Goal: Information Seeking & Learning: Check status

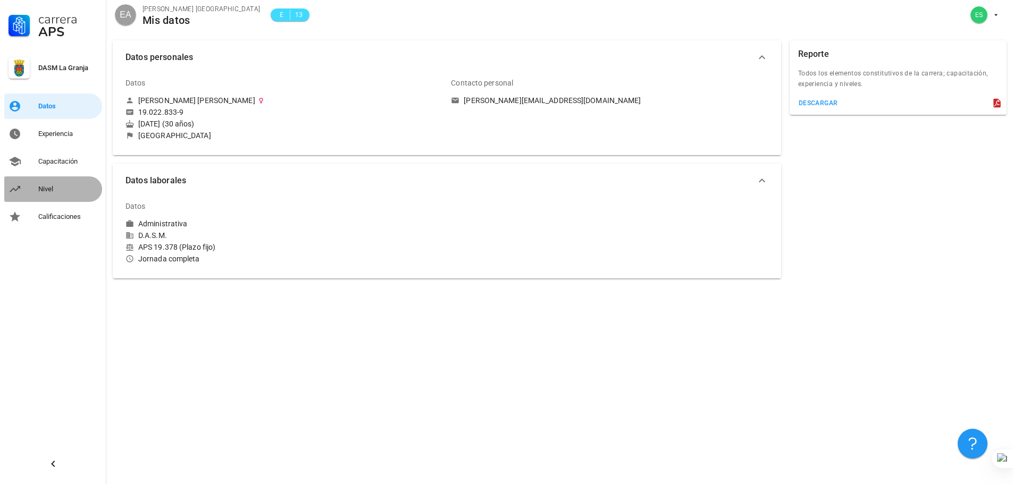
click at [49, 187] on div "Nivel" at bounding box center [68, 189] width 60 height 9
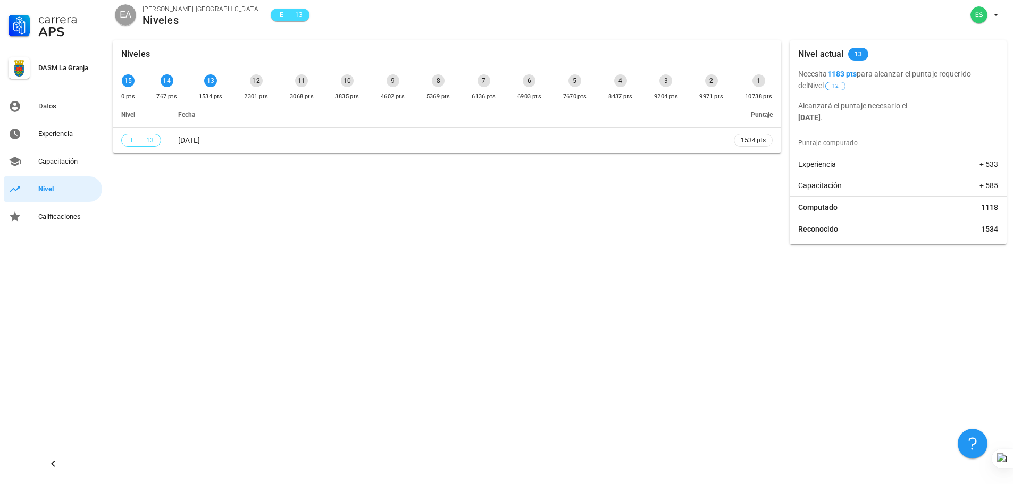
click at [856, 174] on div "Experiencia + 533" at bounding box center [897, 164] width 217 height 21
drag, startPoint x: 852, startPoint y: 187, endPoint x: 797, endPoint y: 159, distance: 62.1
click at [797, 159] on div "Puntaje computado Experiencia + 533 Capacitación + 585 Computado 1118 Reconocid…" at bounding box center [897, 188] width 217 height 112
drag, startPoint x: 805, startPoint y: 203, endPoint x: 894, endPoint y: 239, distance: 96.3
click at [899, 242] on div "Puntaje computado Experiencia + 533 Capacitación + 585 Computado 1118 Reconocid…" at bounding box center [897, 188] width 217 height 112
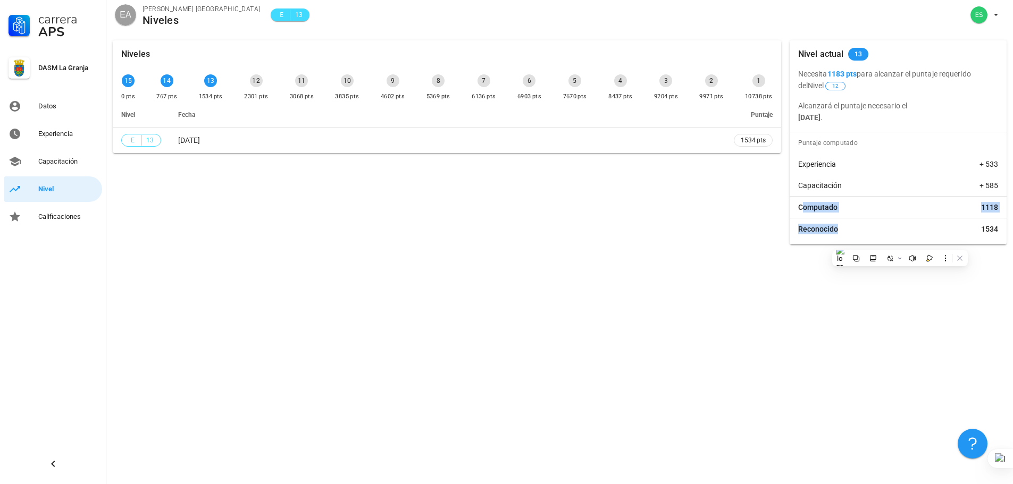
click at [886, 234] on div "Reconocido 1534" at bounding box center [897, 228] width 217 height 21
drag, startPoint x: 995, startPoint y: 227, endPoint x: 793, endPoint y: 152, distance: 216.1
click at [793, 152] on div "Puntaje computado Experiencia + 533 Capacitación + 585 Computado 1118 Reconocid…" at bounding box center [897, 188] width 217 height 112
drag, startPoint x: 820, startPoint y: 174, endPoint x: 1001, endPoint y: 237, distance: 191.3
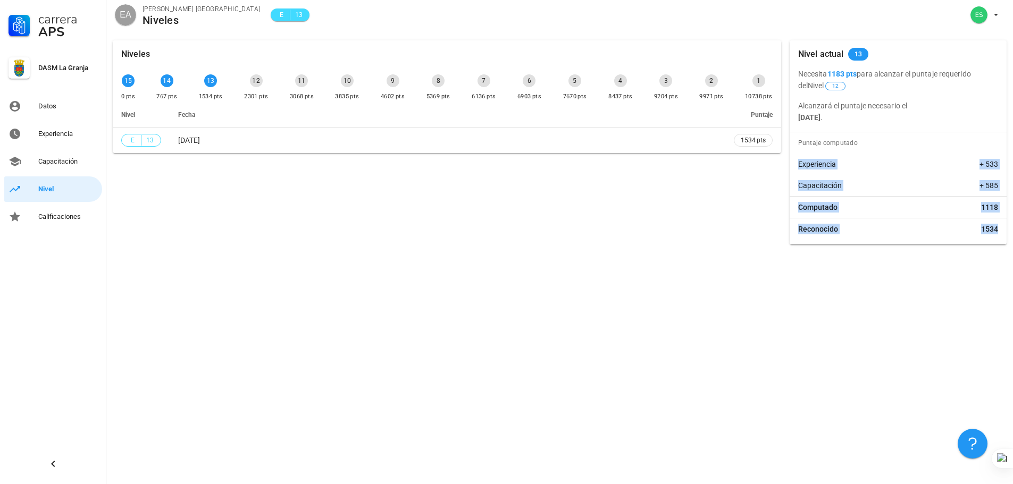
click at [1001, 237] on div "Puntaje computado Experiencia + 533 Capacitación + 585 Computado 1118 Reconocid…" at bounding box center [897, 188] width 217 height 112
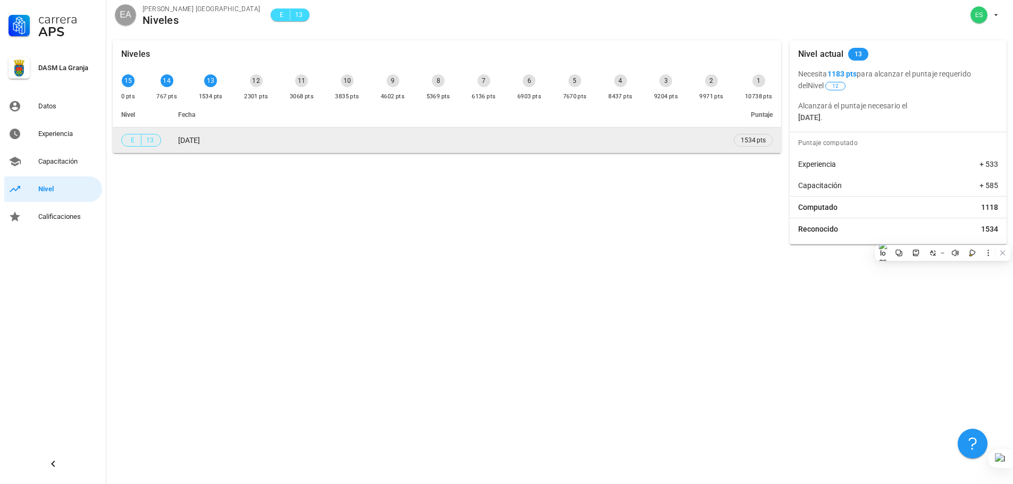
click at [146, 140] on span "13" at bounding box center [150, 140] width 9 height 11
click at [147, 140] on span "13" at bounding box center [150, 140] width 9 height 11
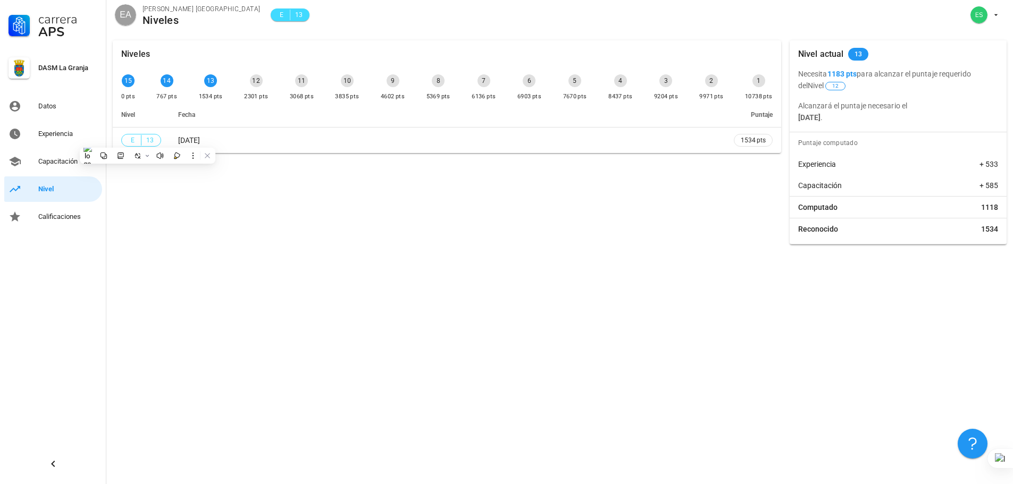
click at [557, 166] on div "Niveles 15 0 pts 14 767 pts 13 1534 pts 12 2301 pts 11 3068 pts 10 3835 pts 9 4…" at bounding box center [446, 142] width 677 height 213
drag, startPoint x: 982, startPoint y: 231, endPoint x: 1002, endPoint y: 230, distance: 19.7
click at [1002, 230] on div "Reconocido 1534" at bounding box center [897, 228] width 217 height 21
drag, startPoint x: 864, startPoint y: 69, endPoint x: 827, endPoint y: 73, distance: 38.0
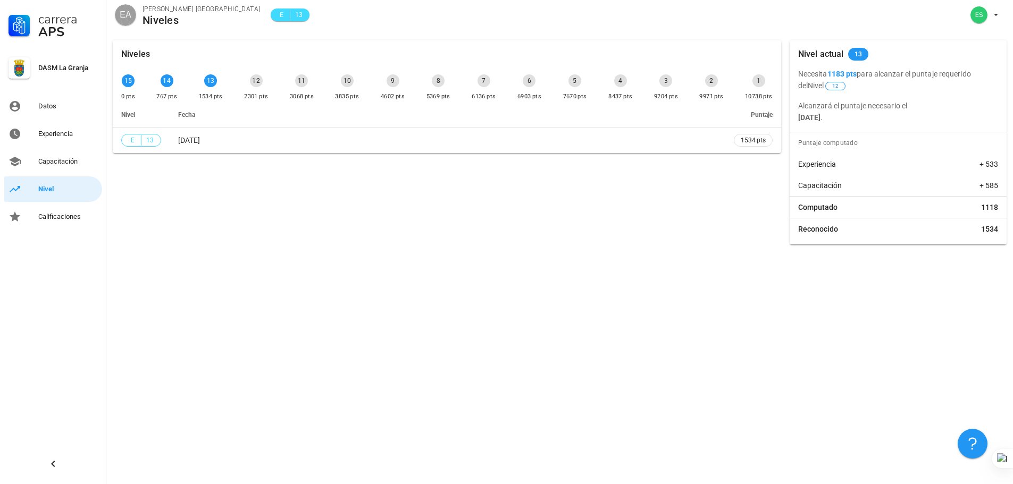
click at [827, 73] on p "Necesita 1183 pts para alcanzar el puntaje requerido del Nivel 12" at bounding box center [898, 79] width 200 height 23
drag, startPoint x: 827, startPoint y: 73, endPoint x: 859, endPoint y: 73, distance: 31.9
click at [859, 73] on p "Necesita 1183 pts para alcanzar el puntaje requerido del Nivel 12" at bounding box center [898, 79] width 200 height 23
click at [857, 73] on b "1183 pts" at bounding box center [842, 74] width 30 height 9
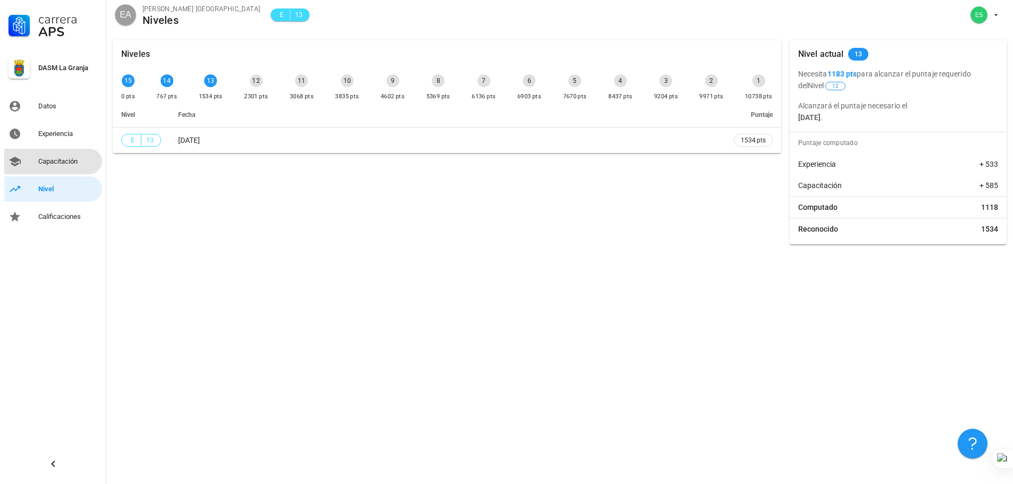
click at [41, 164] on div "Capacitación" at bounding box center [68, 161] width 60 height 9
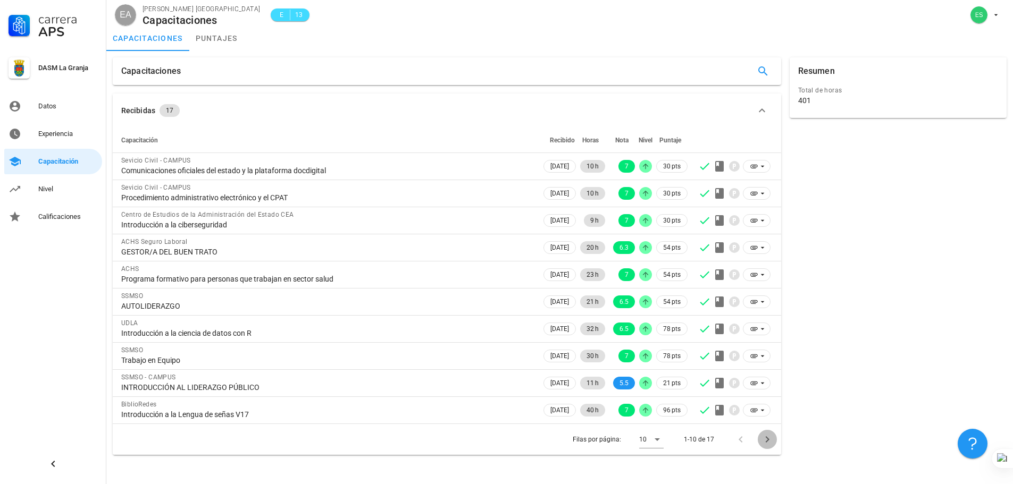
click at [772, 441] on icon "Página siguiente" at bounding box center [767, 439] width 13 height 13
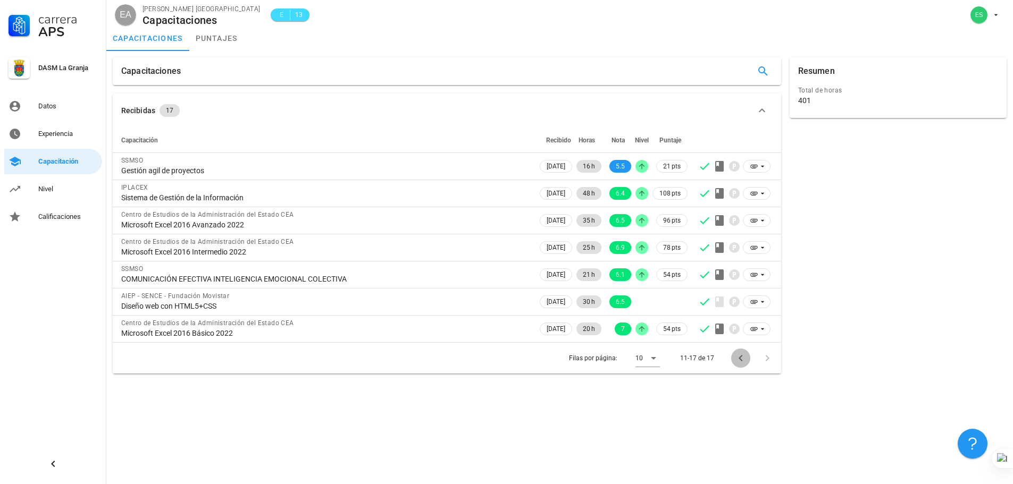
click at [733, 355] on span "Página anterior" at bounding box center [740, 358] width 19 height 13
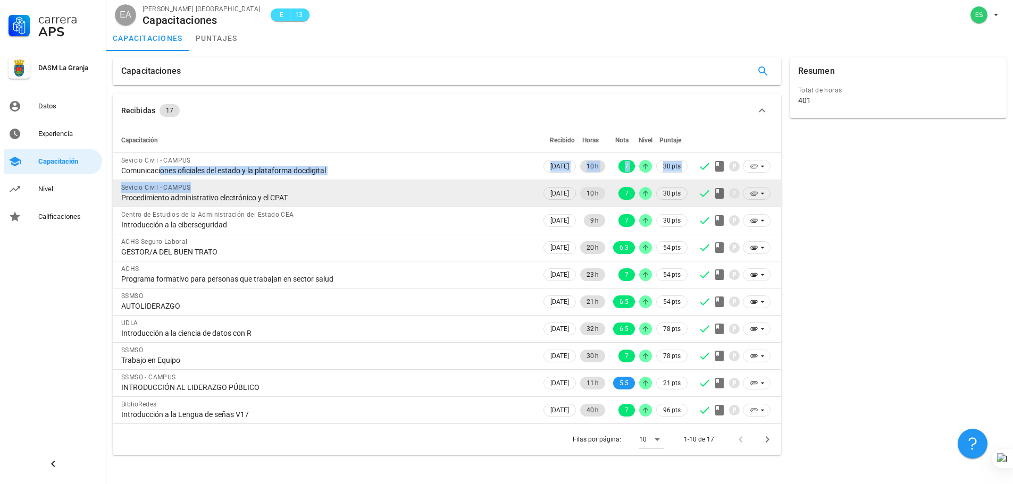
drag, startPoint x: 159, startPoint y: 173, endPoint x: 313, endPoint y: 180, distance: 153.8
click at [313, 180] on tbody "Sevicio Civil - CAMPUS Comunicaciones oficiales del estado y la plataforma docd…" at bounding box center [447, 288] width 668 height 271
click at [312, 188] on div "Sevicio Civil - CAMPUS" at bounding box center [326, 187] width 411 height 11
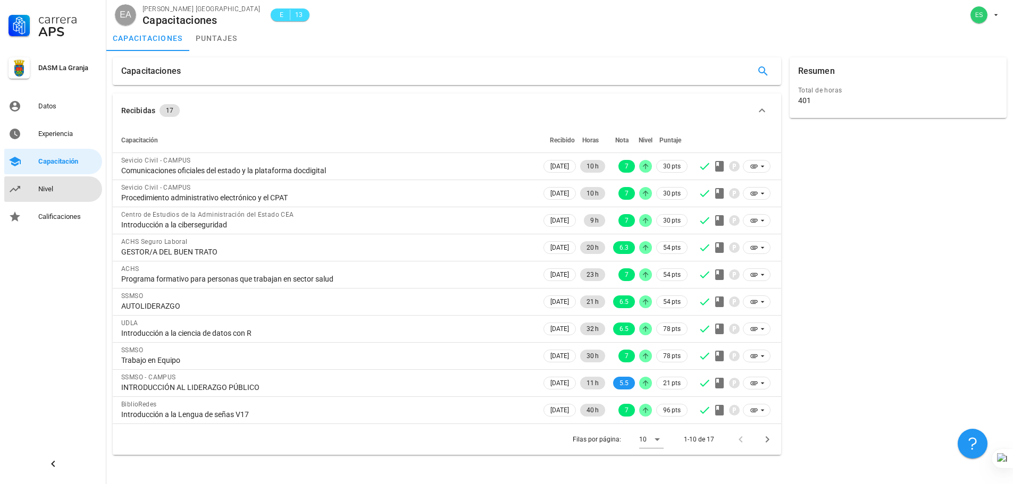
click at [66, 184] on div "Nivel" at bounding box center [68, 189] width 60 height 17
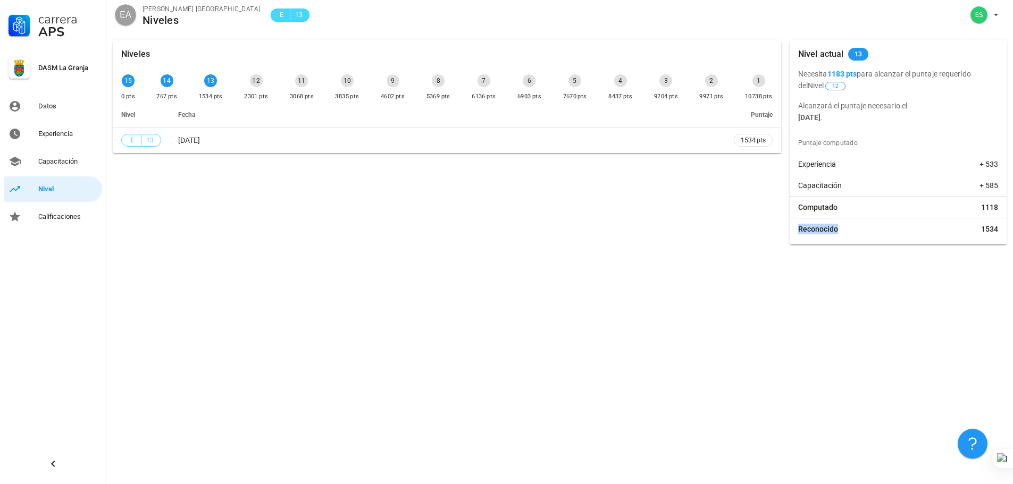
drag, startPoint x: 871, startPoint y: 233, endPoint x: 798, endPoint y: 234, distance: 72.3
click at [798, 234] on div "Reconocido 1534" at bounding box center [897, 228] width 217 height 21
click at [978, 224] on div "Reconocido 1534" at bounding box center [897, 228] width 217 height 21
drag, startPoint x: 231, startPoint y: 97, endPoint x: 199, endPoint y: 96, distance: 31.9
click at [199, 96] on div "15 0 pts 14 767 pts 13 1534 pts 12 2301 pts 11 3068 pts 10 3835 pts 9 4602 pts …" at bounding box center [446, 88] width 655 height 32
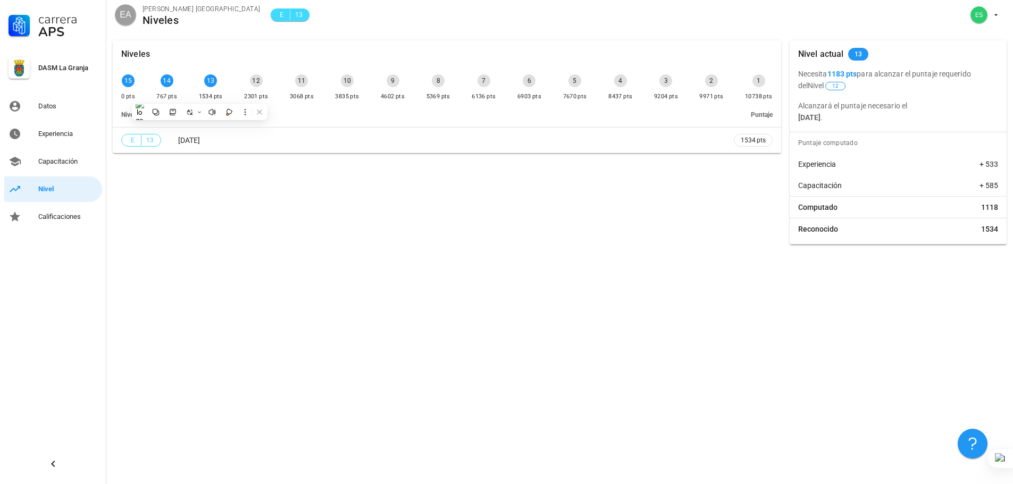
drag, startPoint x: 273, startPoint y: 95, endPoint x: 568, endPoint y: 86, distance: 294.6
click at [253, 94] on div "15 0 pts 14 767 pts 13 1534 pts 12 2301 pts 11 3068 pts 10 3835 pts 9 4602 pts …" at bounding box center [446, 88] width 655 height 32
drag, startPoint x: 847, startPoint y: 72, endPoint x: 864, endPoint y: 72, distance: 17.0
click at [864, 72] on p "Necesita 1183 pts para alcanzar el puntaje requerido del Nivel 12" at bounding box center [898, 79] width 200 height 23
click at [916, 209] on div "Computado 1118" at bounding box center [897, 207] width 217 height 21
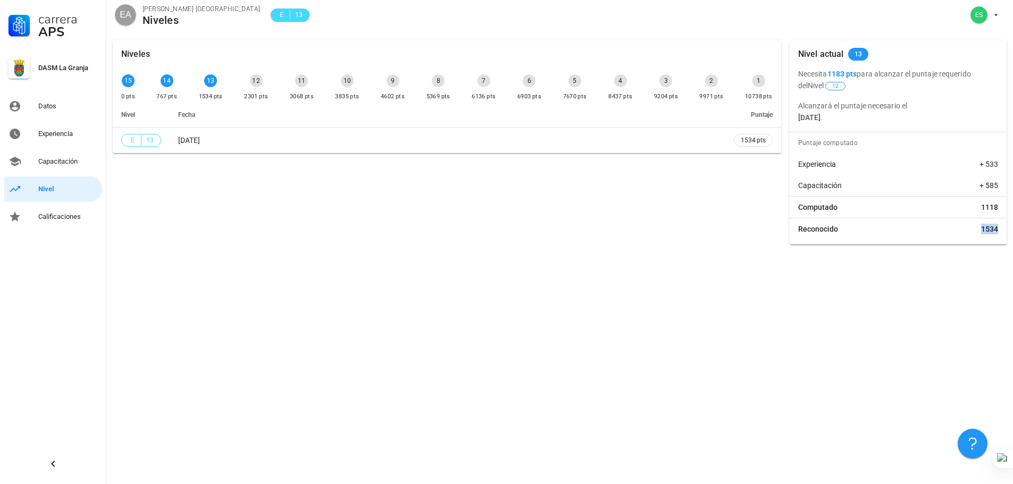
drag, startPoint x: 923, startPoint y: 229, endPoint x: 999, endPoint y: 241, distance: 76.4
click at [999, 241] on div "Puntaje computado Experiencia + 533 Capacitación + 585 Computado 1118 Reconocid…" at bounding box center [897, 188] width 217 height 112
drag, startPoint x: 978, startPoint y: 211, endPoint x: 997, endPoint y: 208, distance: 19.3
click at [997, 208] on div "Computado 1118" at bounding box center [897, 207] width 217 height 21
click at [975, 241] on div "Puntaje computado Experiencia + 533 Capacitación + 585 Computado 1118 Reconocid…" at bounding box center [897, 188] width 217 height 112
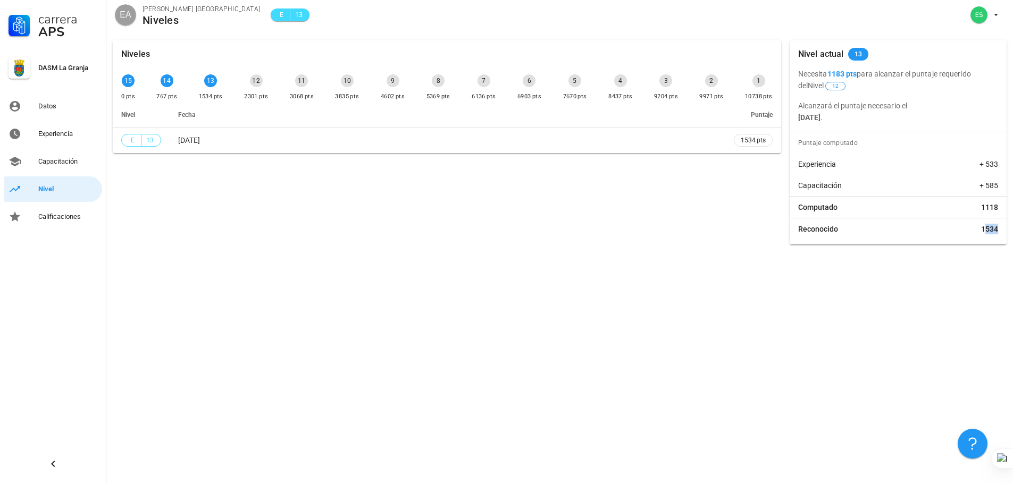
drag, startPoint x: 983, startPoint y: 220, endPoint x: 1004, endPoint y: 237, distance: 26.8
click at [1012, 230] on html "Carrera APS DASM La Granja Datos Experiencia Capacitación Nivel Calificaciones …" at bounding box center [506, 242] width 1013 height 484
click at [814, 222] on div "Reconocido 1534" at bounding box center [897, 228] width 217 height 21
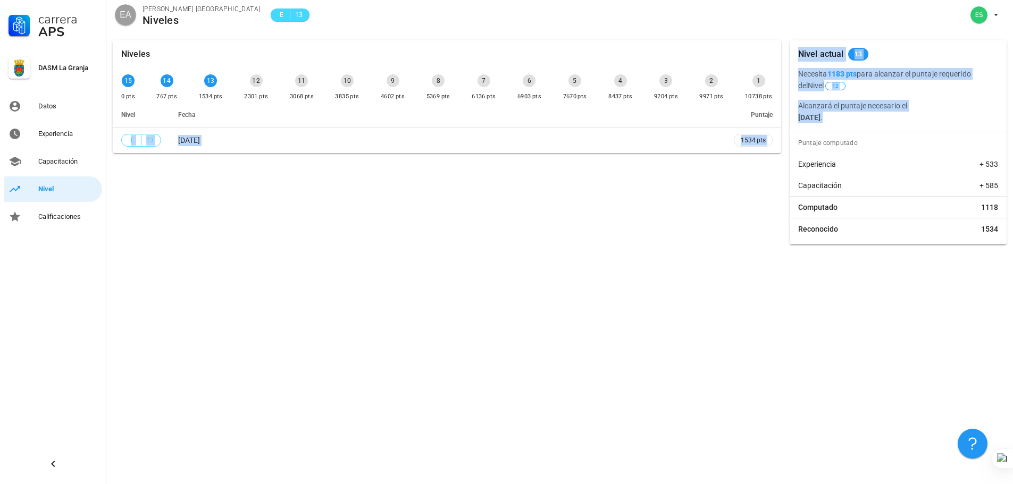
drag, startPoint x: 897, startPoint y: 120, endPoint x: 751, endPoint y: 118, distance: 146.7
click at [751, 118] on div "Niveles 15 0 pts 14 767 pts 13 1534 pts 12 2301 pts 11 3068 pts 10 3835 pts 9 4…" at bounding box center [559, 142] width 902 height 213
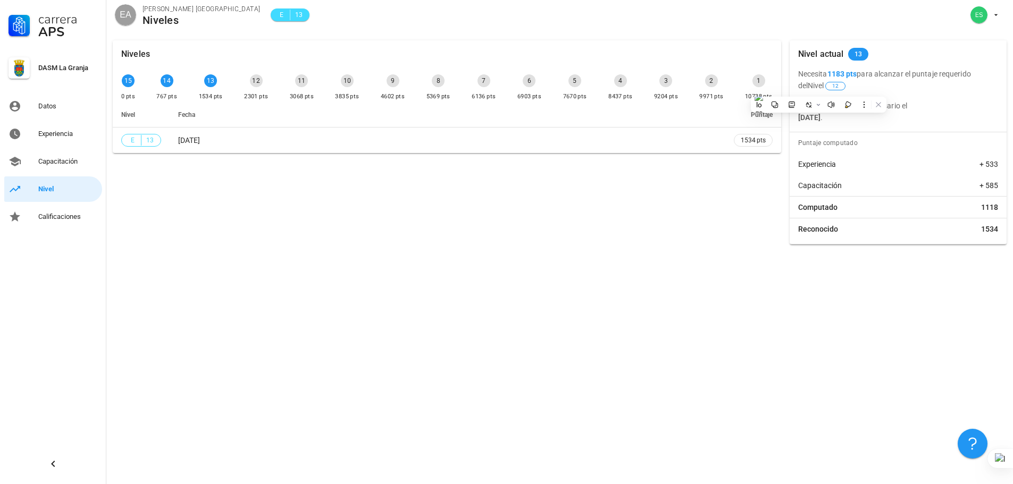
click at [911, 125] on div "Nivel actual 13 Necesita 1183 pts para alcanzar el puntaje requerido del Nivel …" at bounding box center [897, 142] width 217 height 204
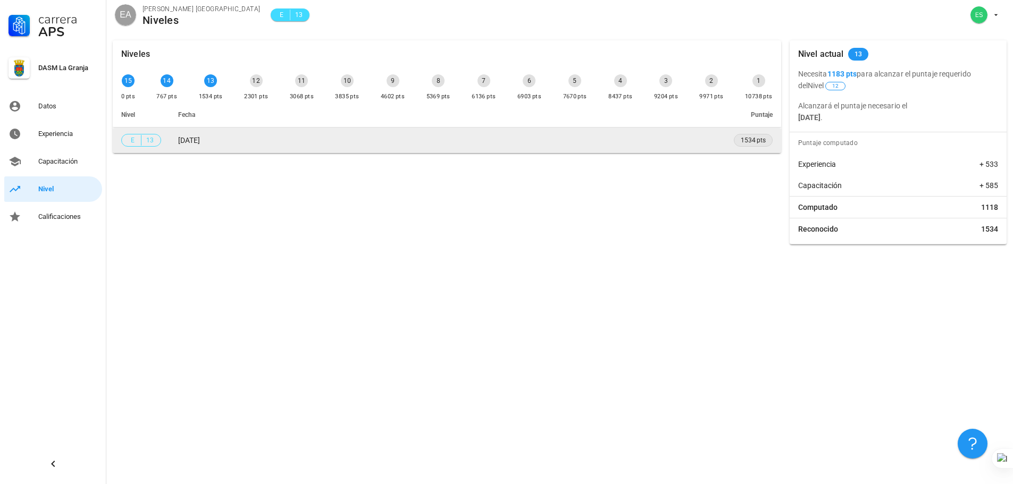
click at [753, 141] on span "1534 pts" at bounding box center [753, 140] width 25 height 11
click at [599, 147] on td "[DATE]" at bounding box center [448, 141] width 556 height 26
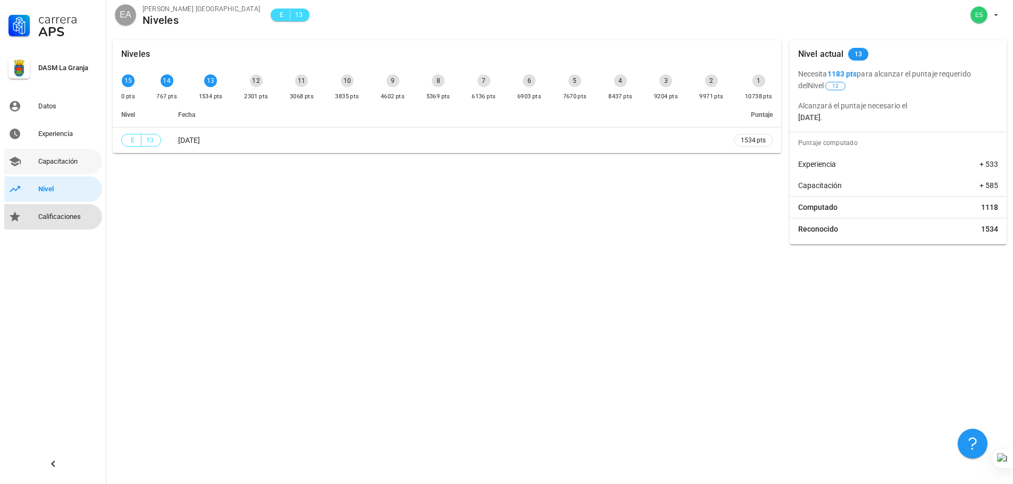
drag, startPoint x: 41, startPoint y: 214, endPoint x: 40, endPoint y: 172, distance: 41.5
click at [41, 214] on div "Calificaciones" at bounding box center [68, 217] width 60 height 9
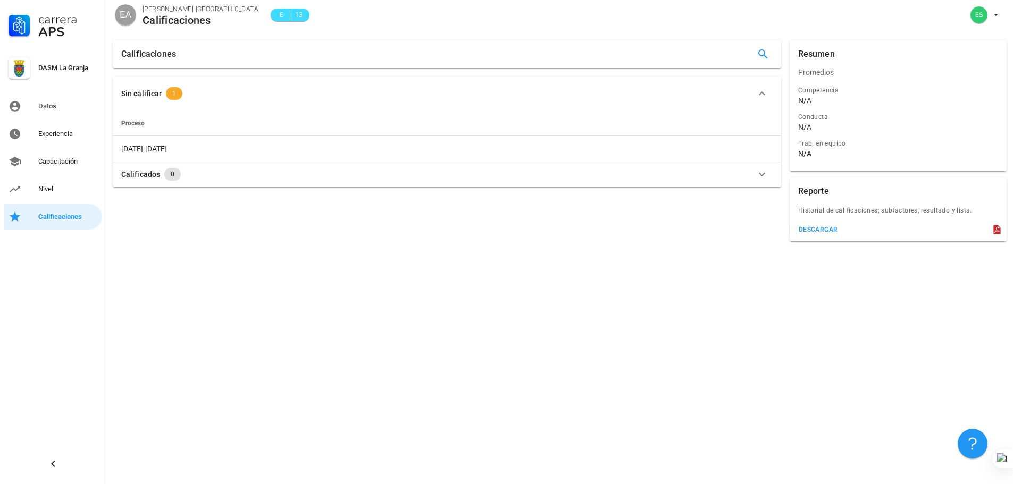
click at [223, 106] on button "Sin calificar 1" at bounding box center [447, 94] width 668 height 34
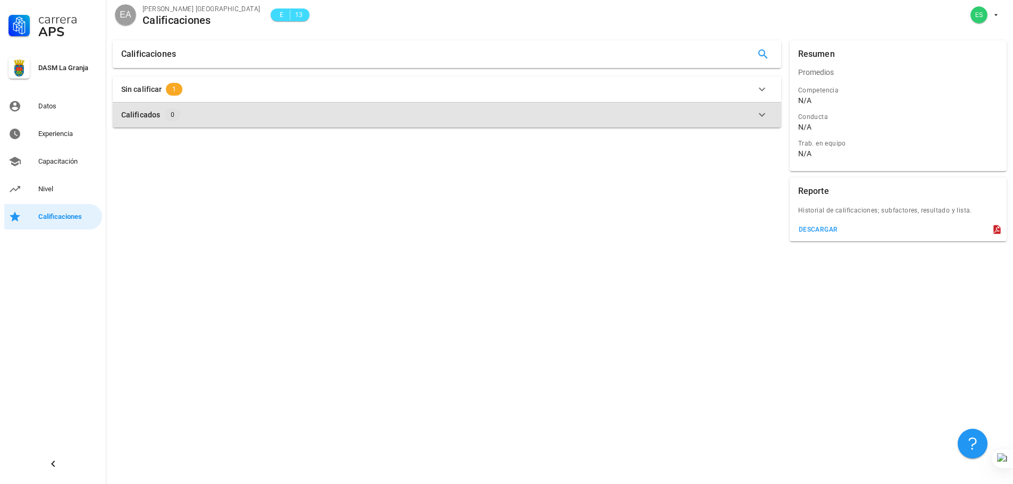
click at [223, 107] on button "Calificados 0" at bounding box center [447, 115] width 668 height 26
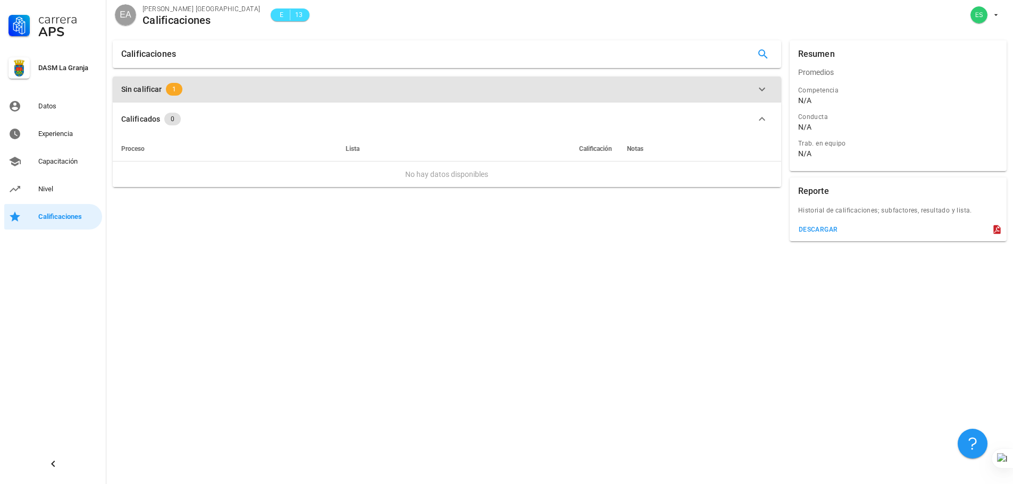
click at [224, 83] on div "Sin calificar 1" at bounding box center [440, 89] width 638 height 13
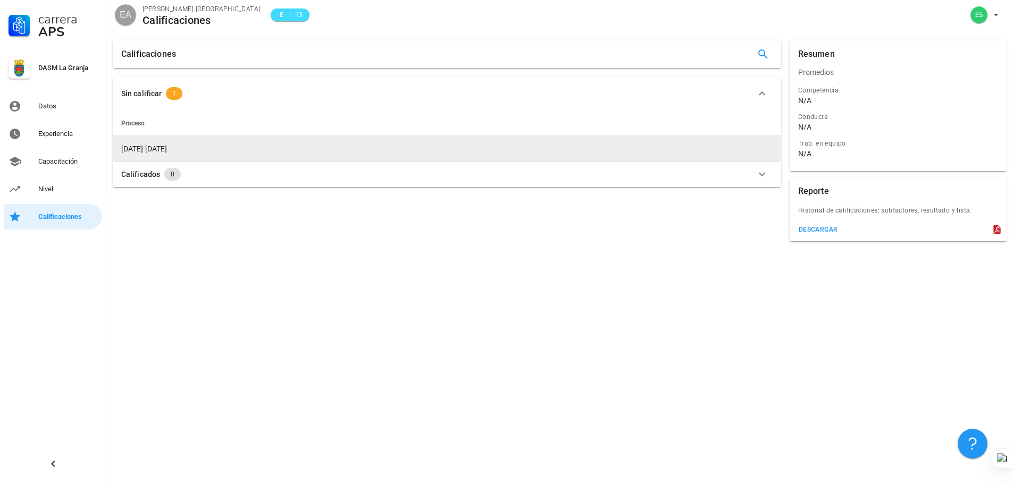
click at [155, 145] on span "[DATE]-[DATE]" at bounding box center [144, 149] width 46 height 9
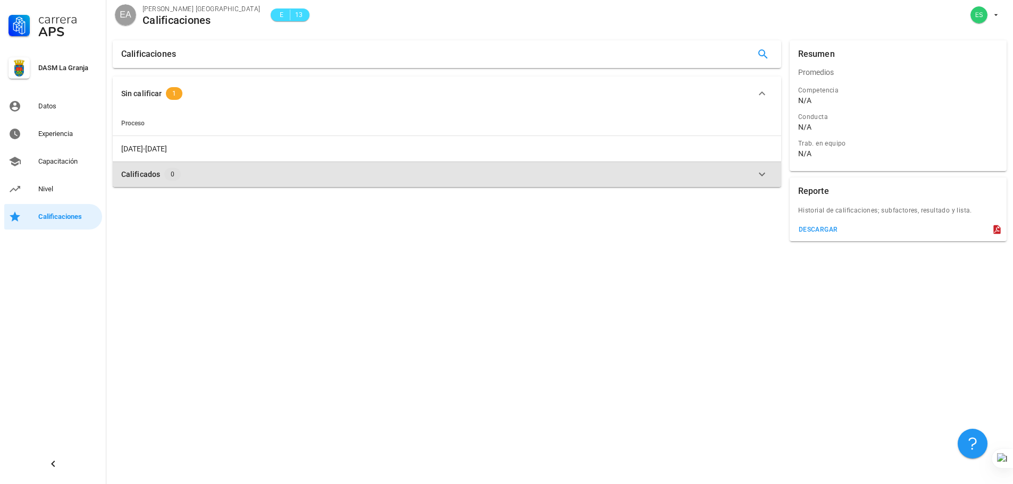
click at [150, 184] on button "Calificados 0" at bounding box center [447, 175] width 668 height 26
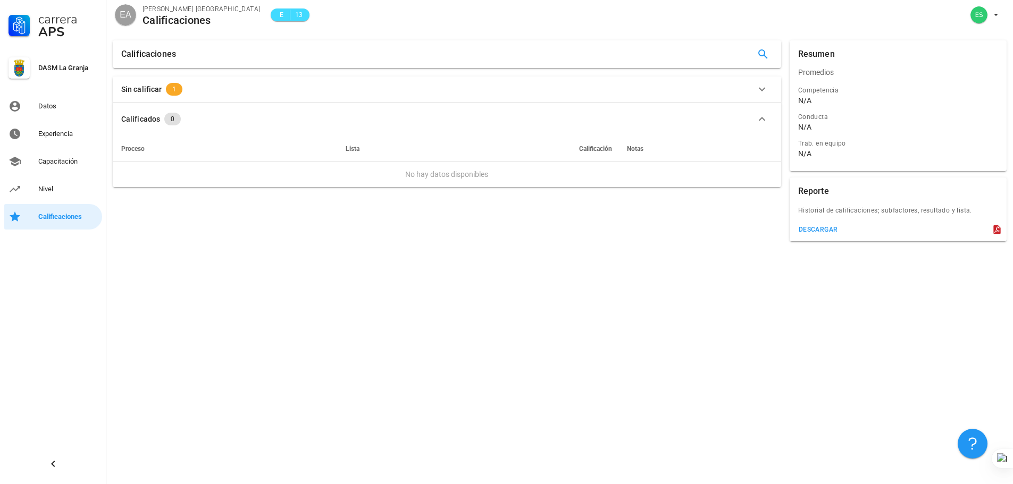
click at [150, 96] on button "Sin calificar 1" at bounding box center [447, 90] width 668 height 26
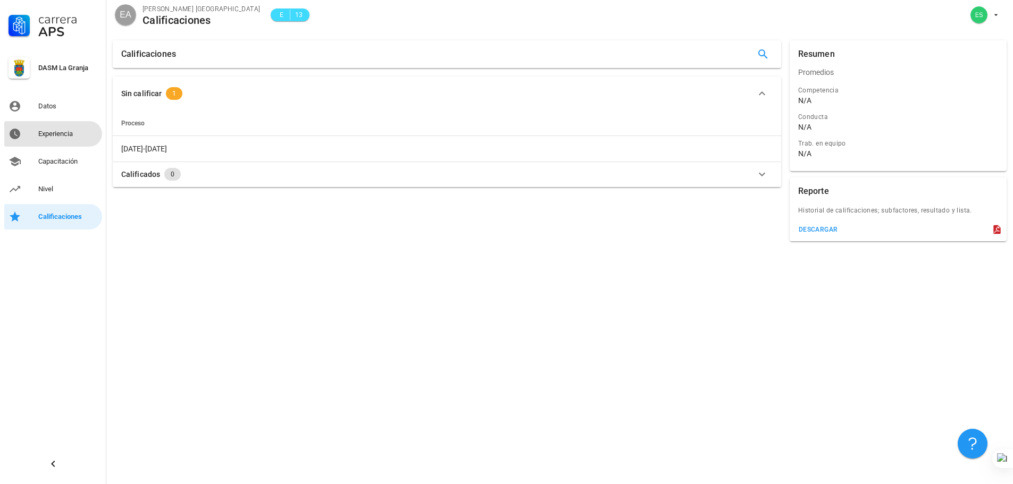
click at [48, 137] on div "Experiencia" at bounding box center [68, 134] width 60 height 9
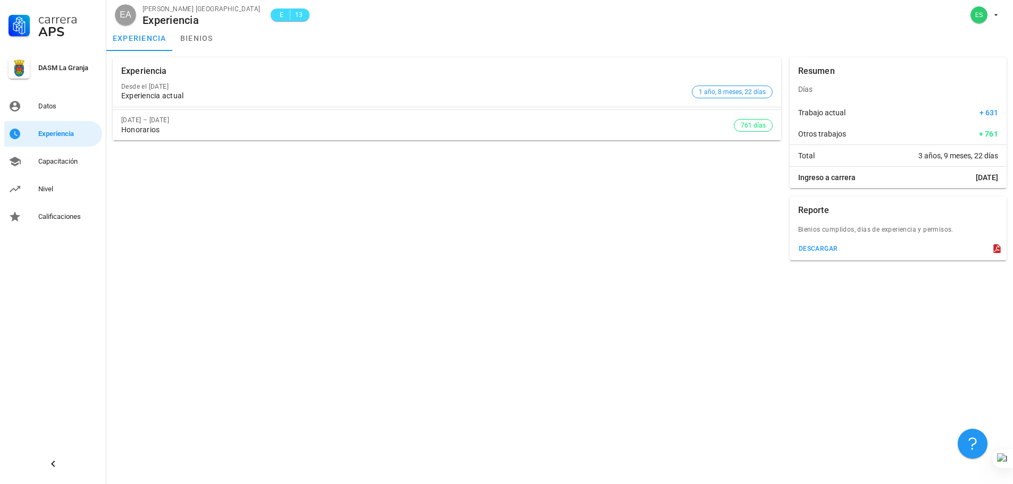
drag, startPoint x: 189, startPoint y: 120, endPoint x: 341, endPoint y: 136, distance: 152.8
click at [341, 136] on div "[DATE] – [DATE] Honorarios" at bounding box center [427, 125] width 612 height 30
click at [172, 115] on div "[DATE] – [DATE] Honorarios" at bounding box center [427, 125] width 612 height 30
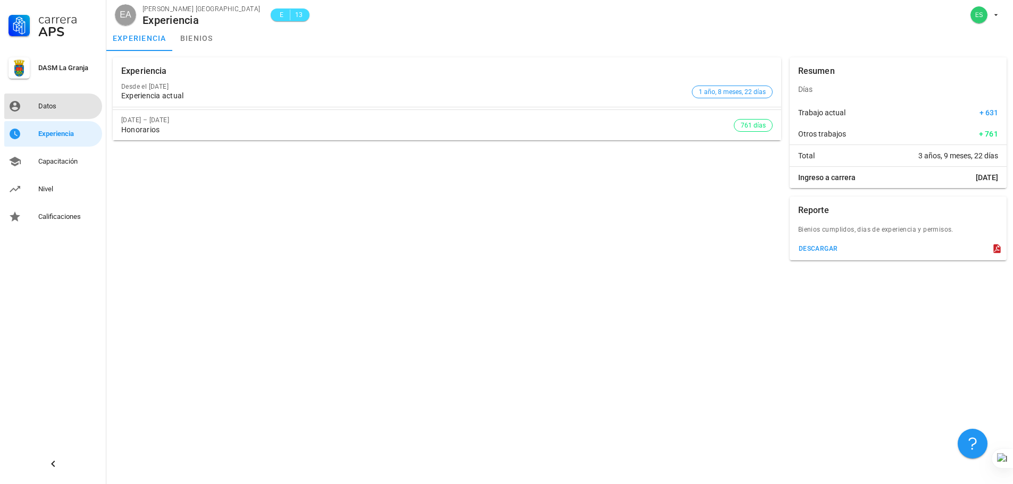
click at [65, 112] on div "Datos" at bounding box center [68, 106] width 60 height 17
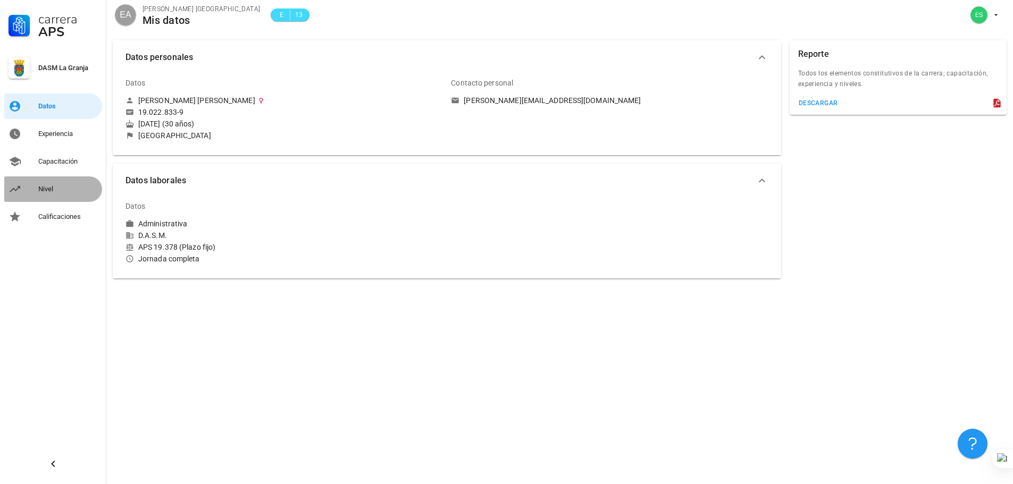
click at [62, 185] on div "Nivel" at bounding box center [68, 189] width 60 height 9
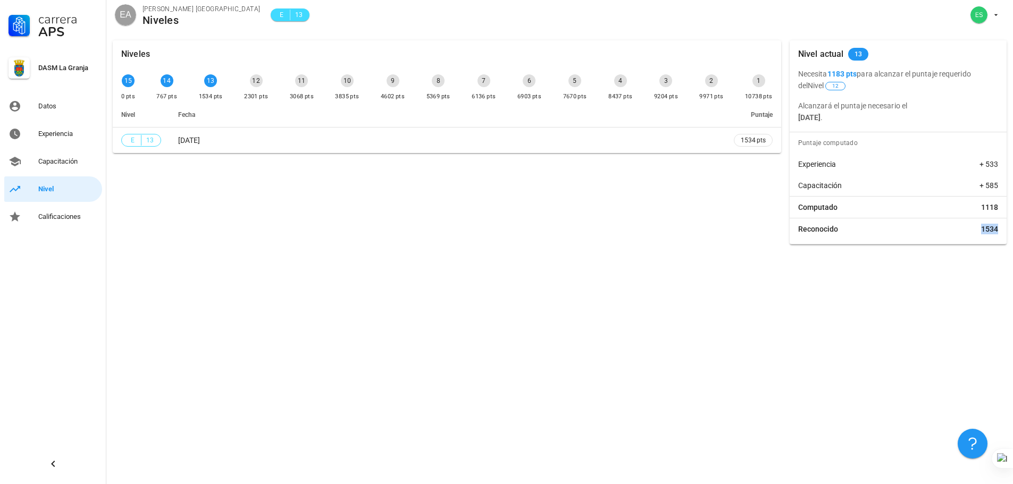
drag, startPoint x: 987, startPoint y: 229, endPoint x: 923, endPoint y: 100, distance: 143.6
click at [1000, 230] on div "Reconocido 1534" at bounding box center [897, 228] width 217 height 21
click at [873, 88] on p "Necesita 1183 pts para alcanzar el puntaje requerido del Nivel 12" at bounding box center [898, 79] width 200 height 23
click at [56, 161] on div "Capacitación" at bounding box center [68, 161] width 60 height 9
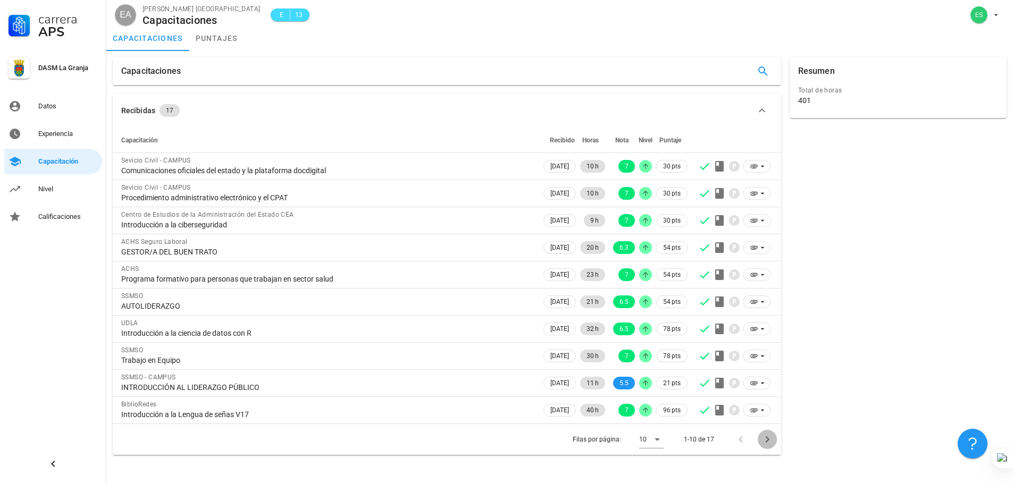
click at [762, 434] on icon "Página siguiente" at bounding box center [767, 439] width 13 height 13
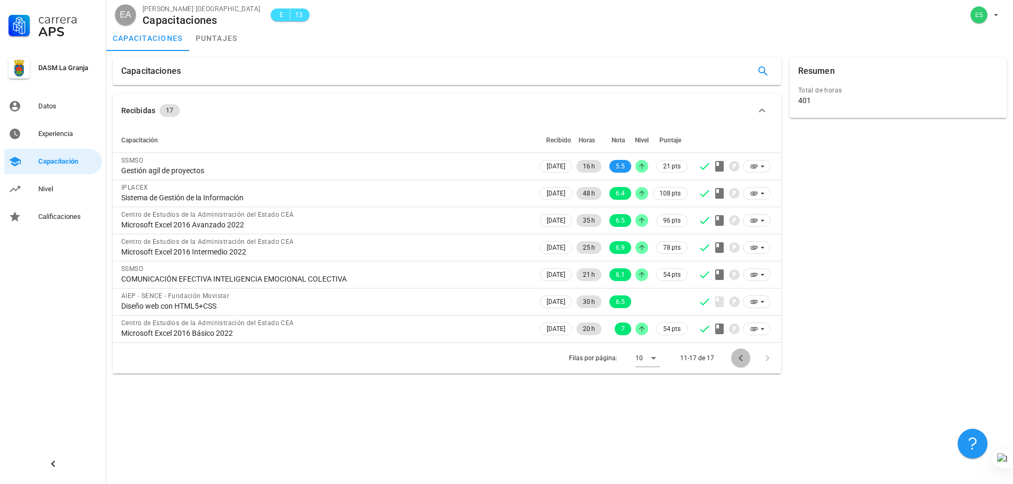
click at [736, 356] on icon "Página anterior" at bounding box center [740, 358] width 13 height 13
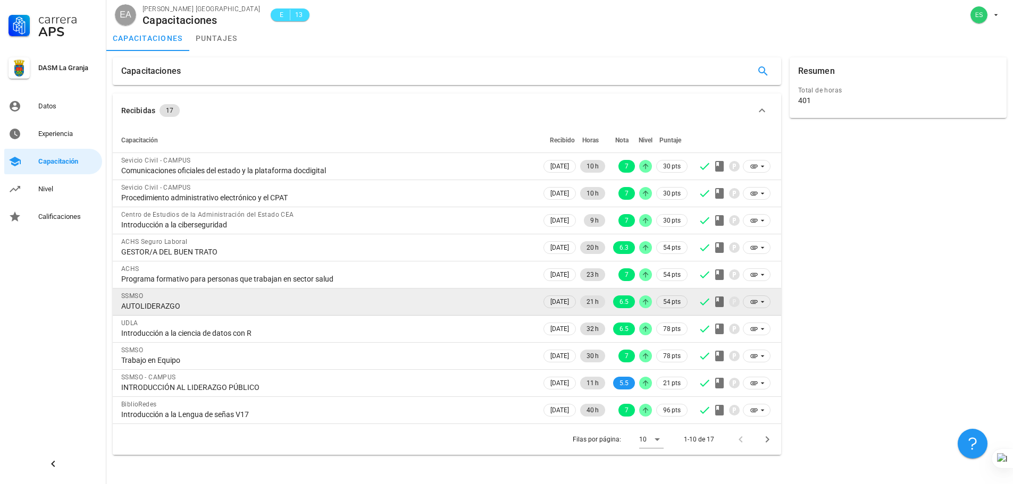
click at [541, 309] on td "[DATE]" at bounding box center [559, 302] width 37 height 27
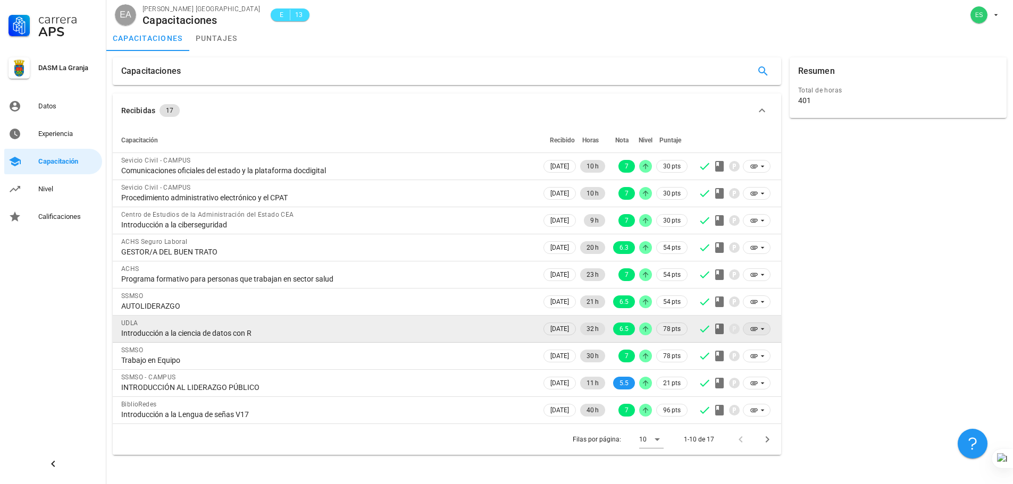
click at [756, 329] on icon at bounding box center [754, 329] width 9 height 9
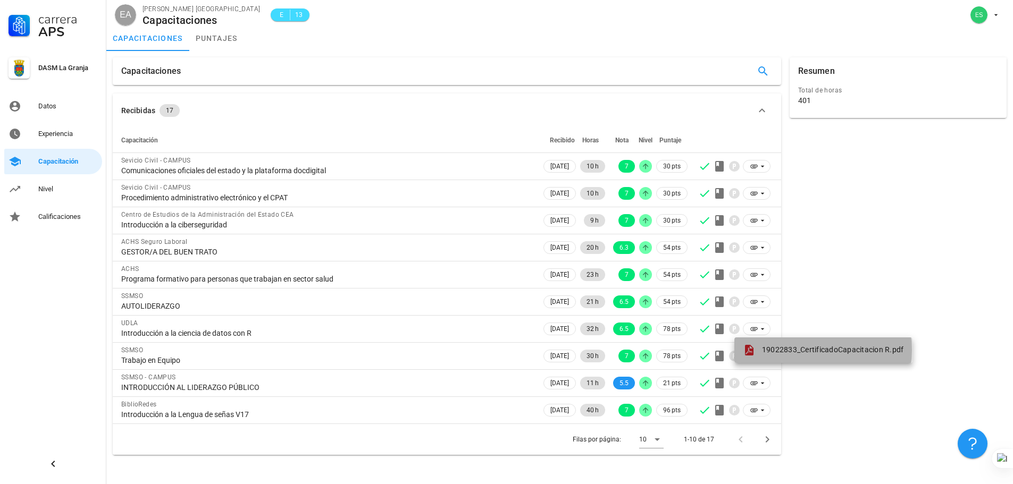
click at [760, 347] on div "19022833_CertificadoCapacitacion R.pdf" at bounding box center [823, 350] width 161 height 13
